Goal: Information Seeking & Learning: Find specific page/section

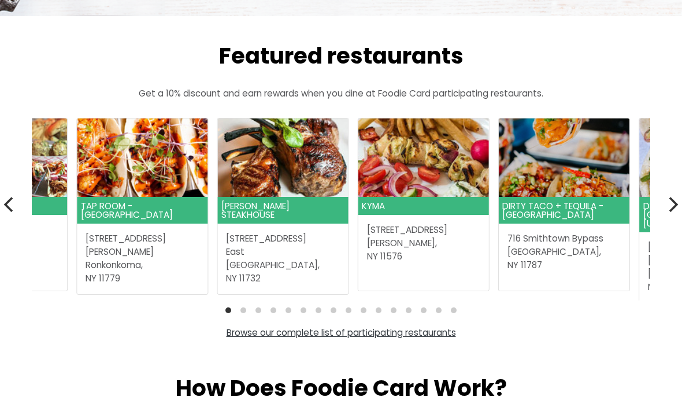
scroll to position [258, 0]
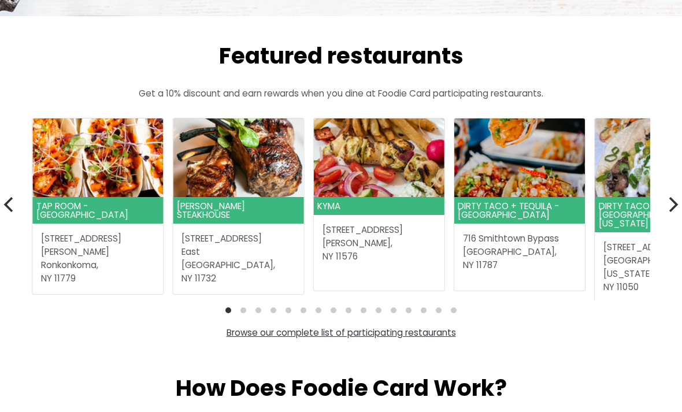
click at [671, 202] on icon "Next" at bounding box center [672, 204] width 15 height 15
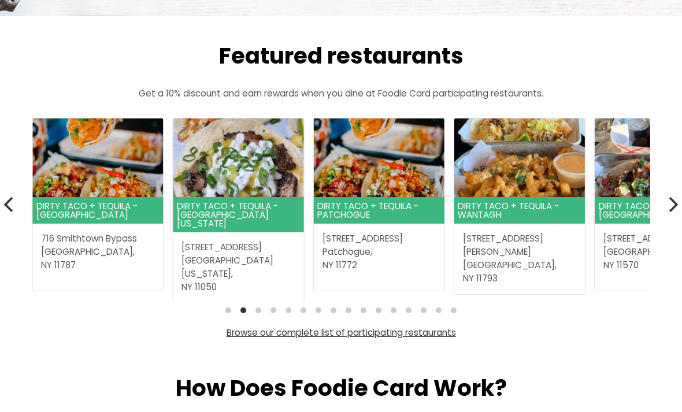
click at [673, 202] on icon "Next" at bounding box center [672, 204] width 15 height 15
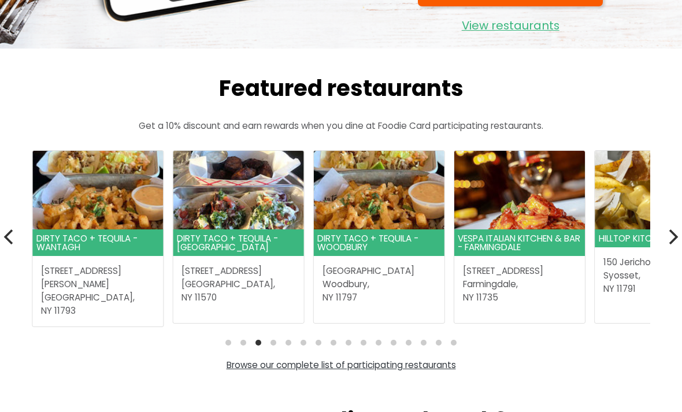
scroll to position [225, 0]
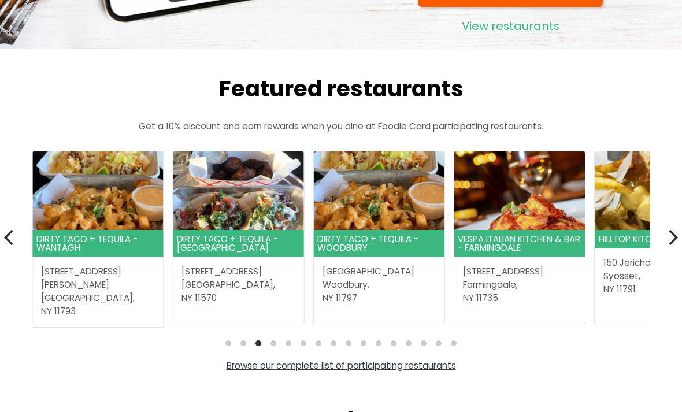
click at [351, 363] on link "Browse our complete list of participating restaurants" at bounding box center [341, 365] width 229 height 12
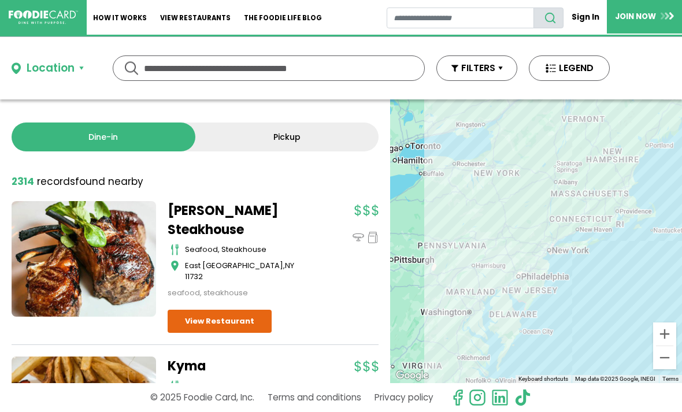
click at [83, 68] on button "Location" at bounding box center [48, 68] width 72 height 17
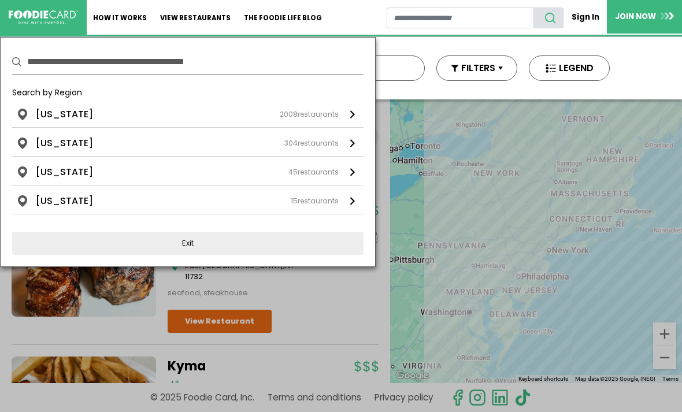
click at [68, 116] on li "[US_STATE]" at bounding box center [64, 114] width 57 height 14
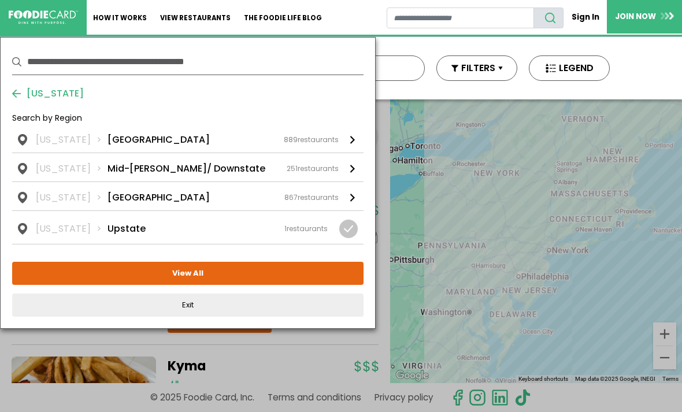
click at [128, 138] on li "[GEOGRAPHIC_DATA]" at bounding box center [158, 140] width 102 height 14
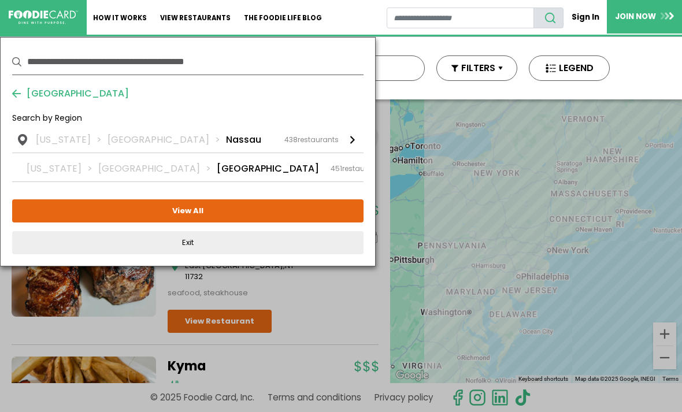
click at [226, 140] on li "Nassau" at bounding box center [243, 140] width 35 height 14
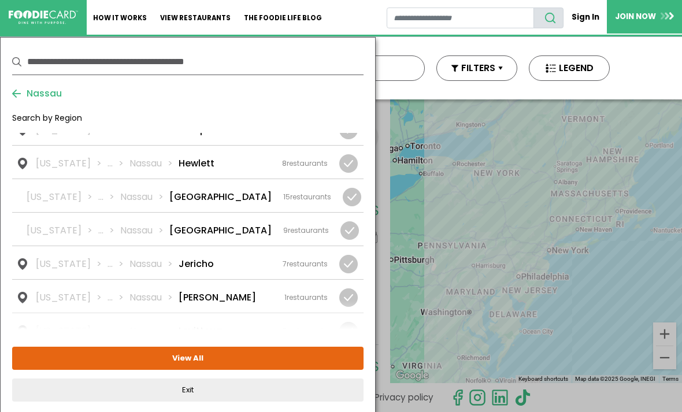
scroll to position [679, 0]
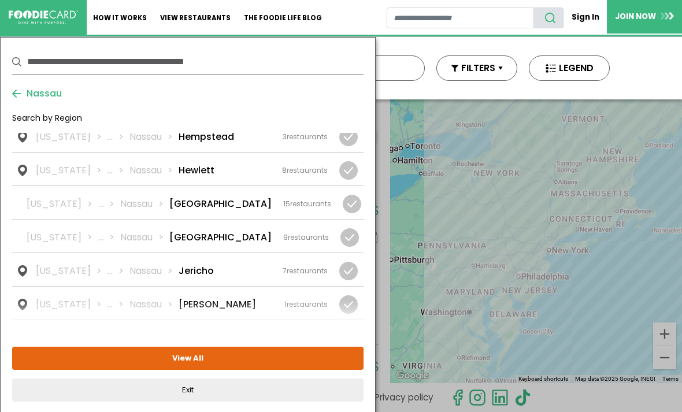
click at [183, 264] on li "Jericho" at bounding box center [196, 271] width 35 height 14
click at [181, 357] on button "View Selected ( 1 )" at bounding box center [187, 358] width 351 height 23
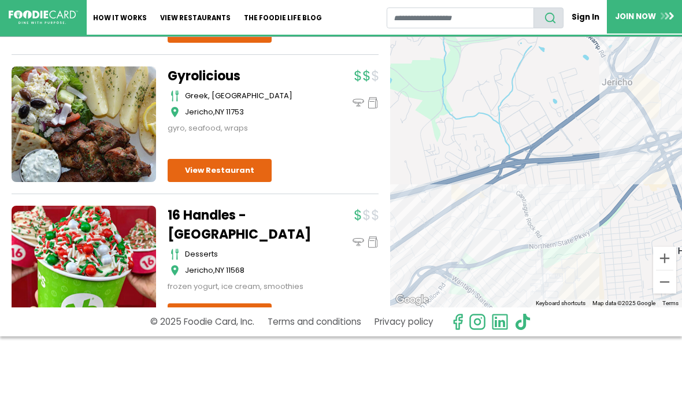
scroll to position [76, 0]
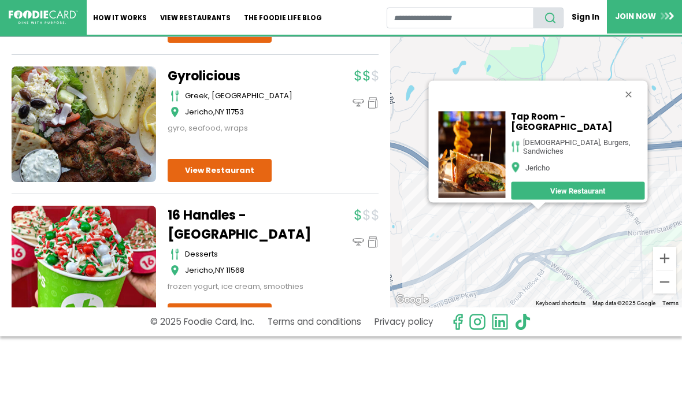
click at [627, 81] on button "Close" at bounding box center [628, 95] width 28 height 28
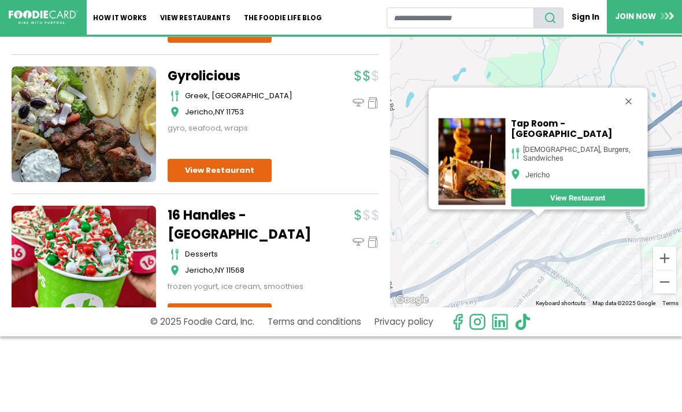
click at [629, 88] on button "Close" at bounding box center [628, 102] width 28 height 28
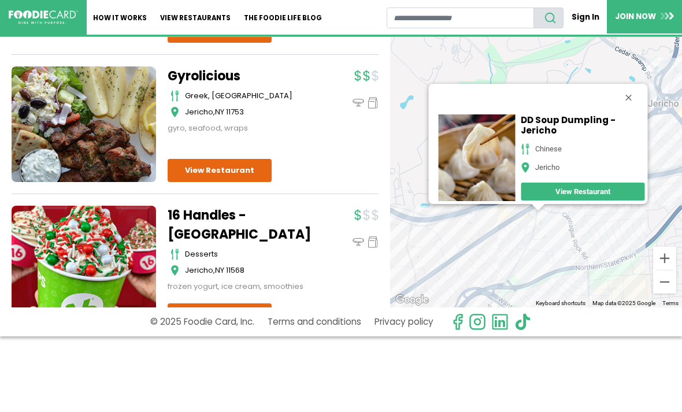
click at [627, 84] on button "Close" at bounding box center [628, 98] width 28 height 28
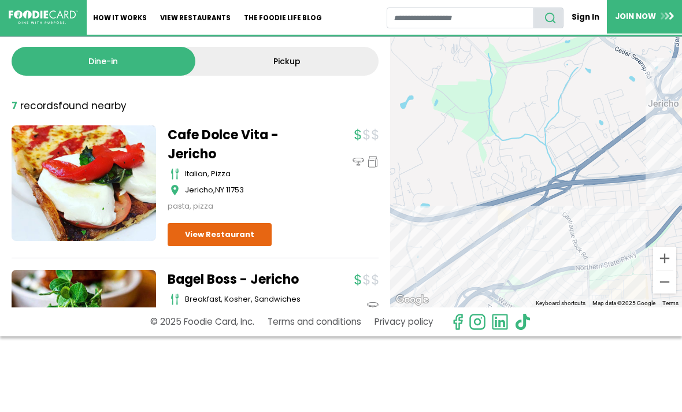
scroll to position [0, 0]
click at [211, 22] on link "View restaurants" at bounding box center [196, 17] width 84 height 35
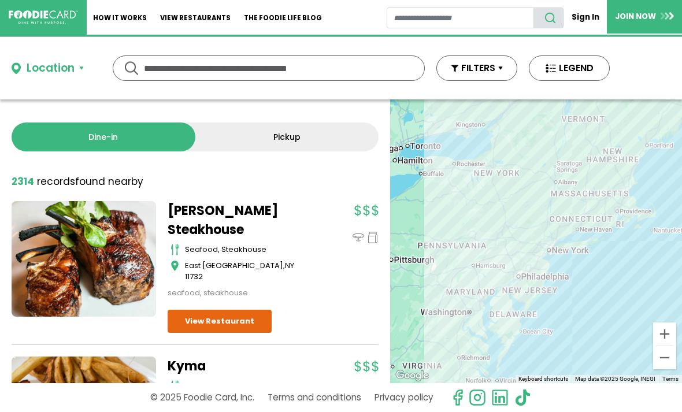
click at [222, 65] on input "text" at bounding box center [269, 68] width 250 height 24
type input "*"
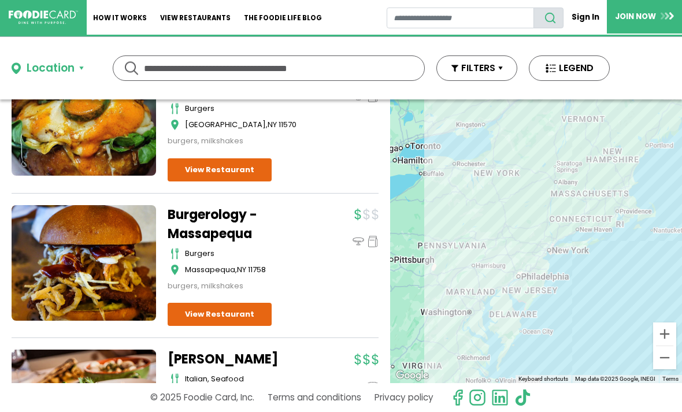
scroll to position [1934, 0]
